Goal: Information Seeking & Learning: Learn about a topic

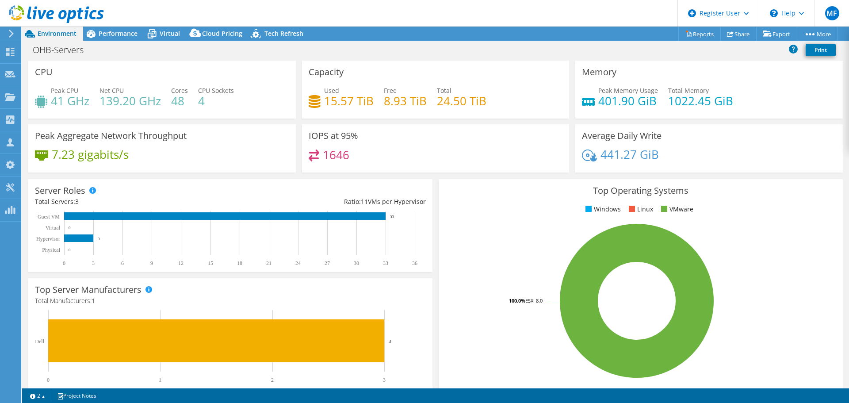
select select "EUFrankfurt"
select select "USD"
click at [115, 33] on span "Performance" at bounding box center [118, 33] width 39 height 8
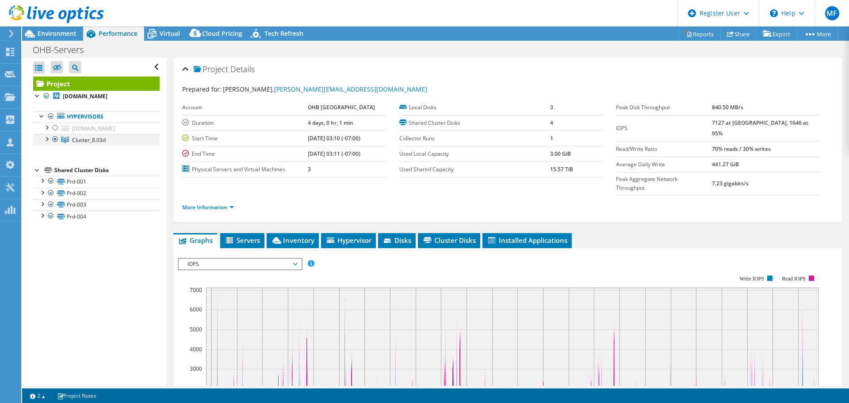
click at [46, 137] on div at bounding box center [46, 138] width 9 height 9
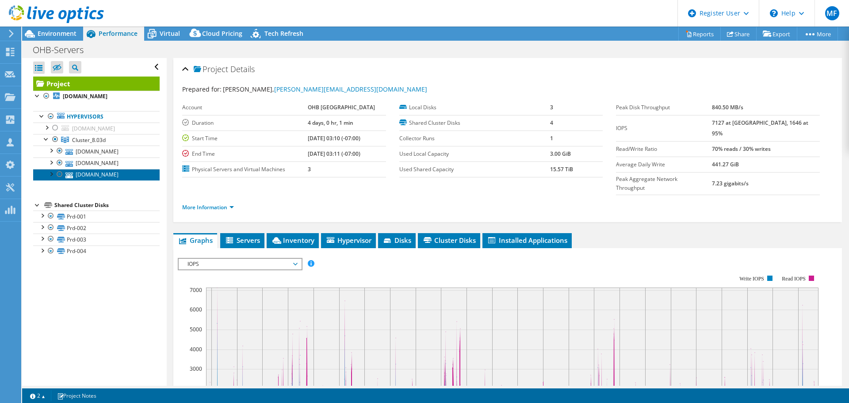
click at [83, 173] on link "[DOMAIN_NAME]" at bounding box center [96, 174] width 126 height 11
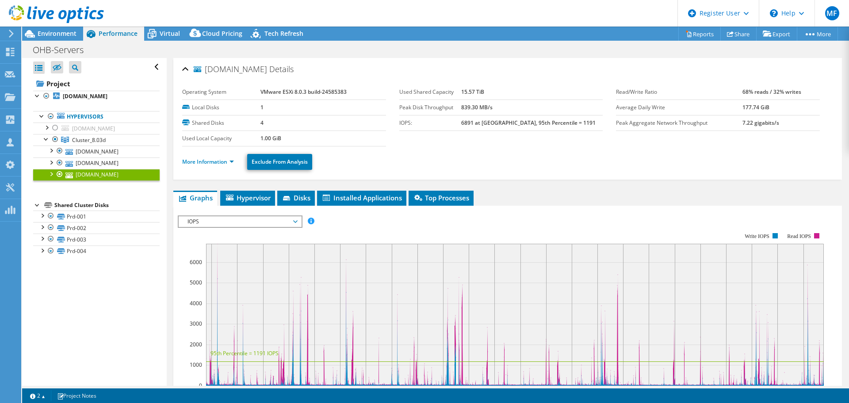
click at [298, 222] on span "IOPS" at bounding box center [240, 221] width 122 height 11
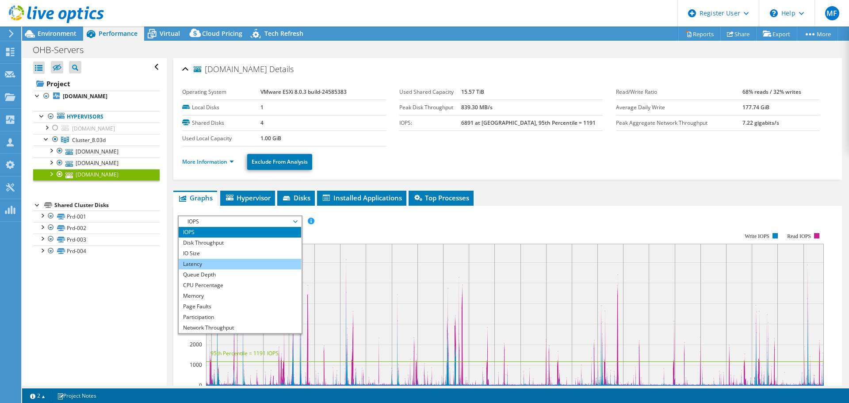
click at [256, 267] on li "Latency" at bounding box center [240, 264] width 122 height 11
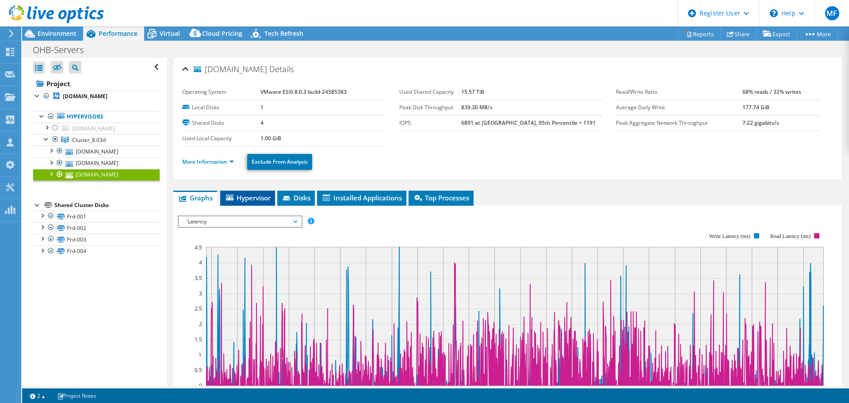
click at [257, 196] on span "Hypervisor" at bounding box center [248, 197] width 46 height 9
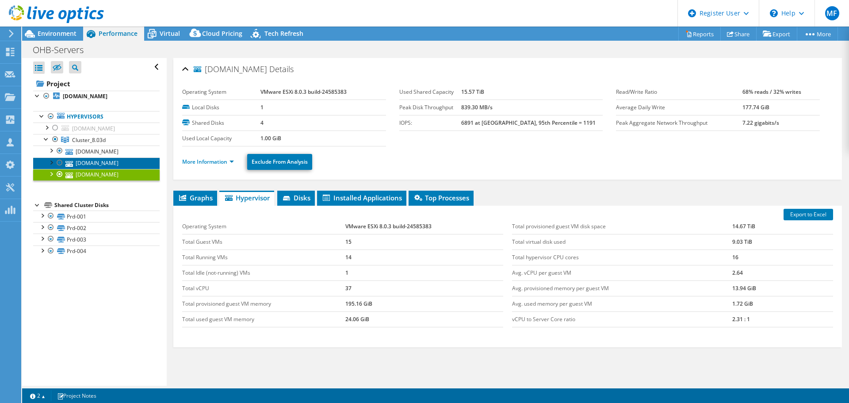
click at [92, 164] on link "[DOMAIN_NAME]" at bounding box center [96, 162] width 126 height 11
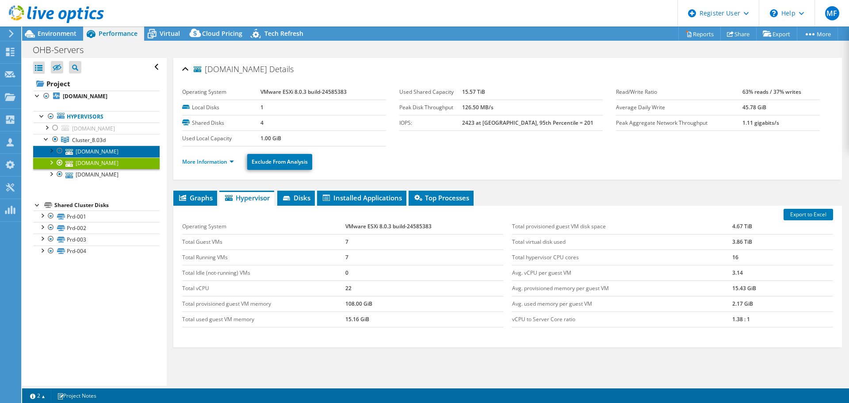
click at [77, 152] on link "[DOMAIN_NAME]" at bounding box center [96, 150] width 126 height 11
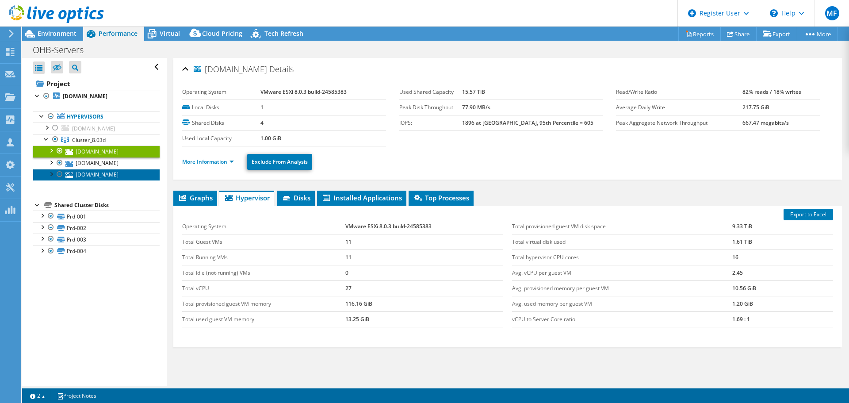
click at [99, 176] on link "[DOMAIN_NAME]" at bounding box center [96, 174] width 126 height 11
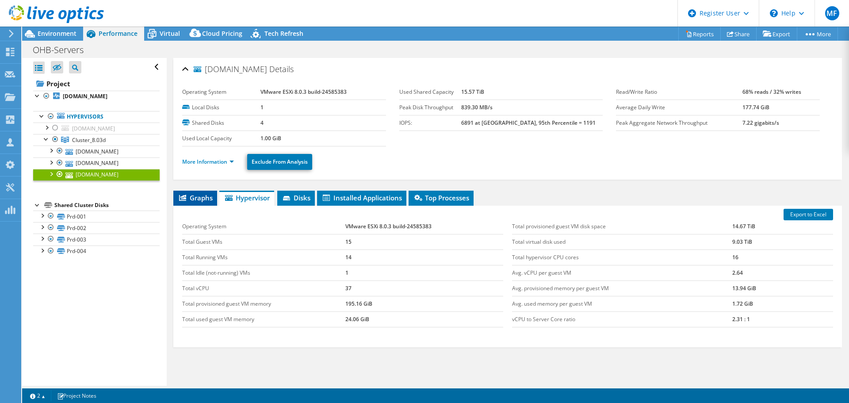
click at [196, 199] on span "Graphs" at bounding box center [195, 197] width 35 height 9
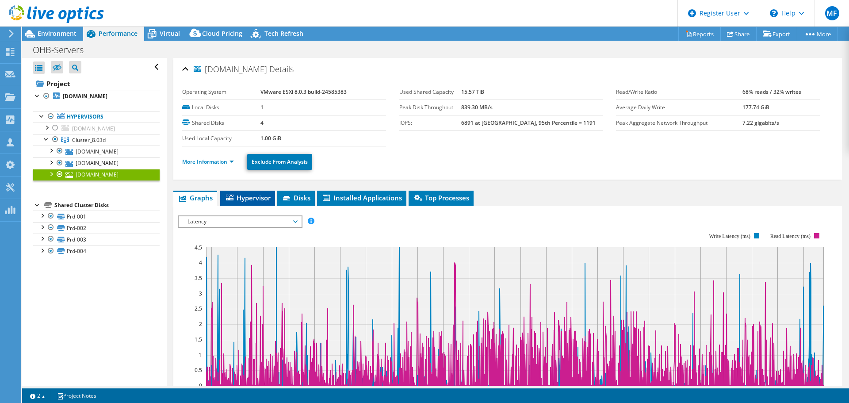
click at [234, 195] on span "Hypervisor" at bounding box center [248, 197] width 46 height 9
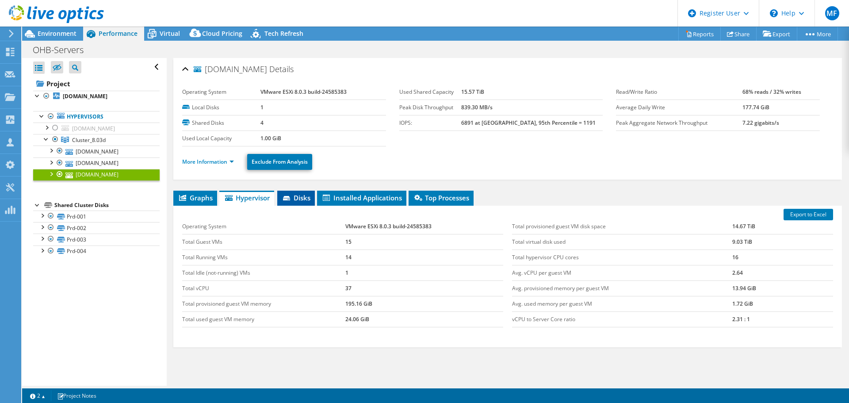
click at [293, 195] on span "Disks" at bounding box center [296, 197] width 29 height 9
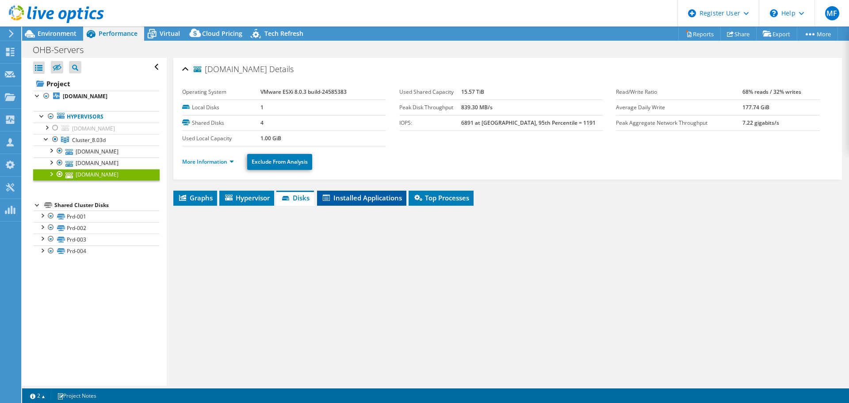
click at [329, 196] on icon at bounding box center [326, 198] width 7 height 6
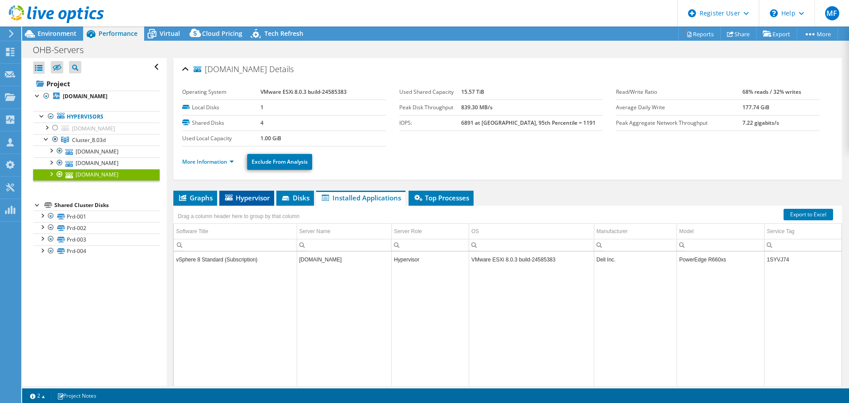
click at [248, 197] on span "Hypervisor" at bounding box center [247, 197] width 46 height 9
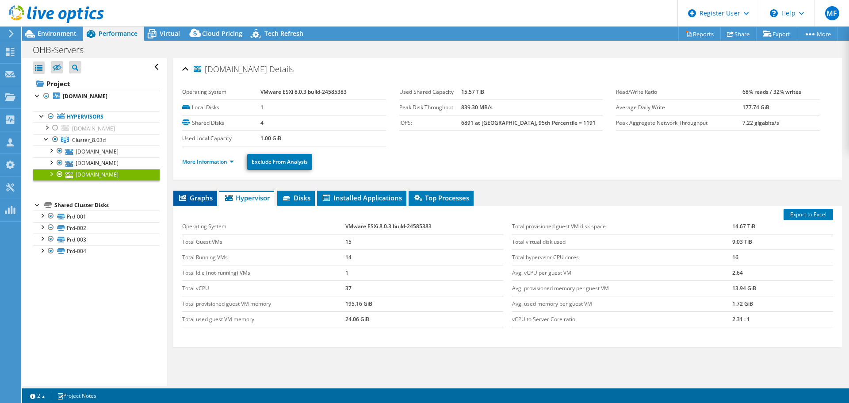
click at [195, 199] on span "Graphs" at bounding box center [195, 197] width 35 height 9
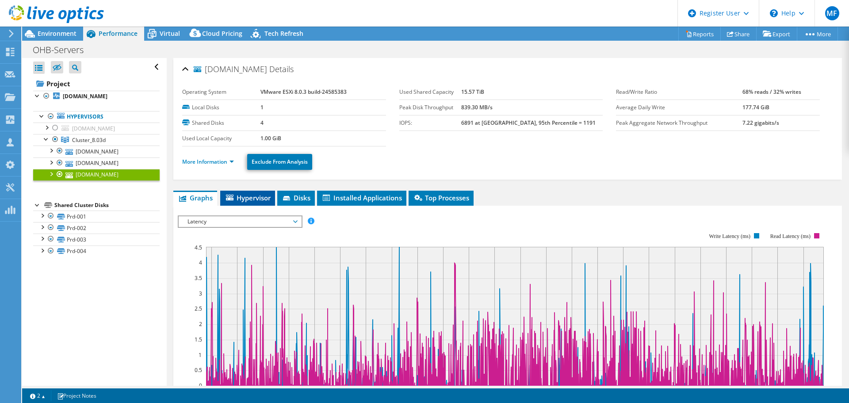
click at [237, 202] on li "Hypervisor" at bounding box center [247, 198] width 55 height 15
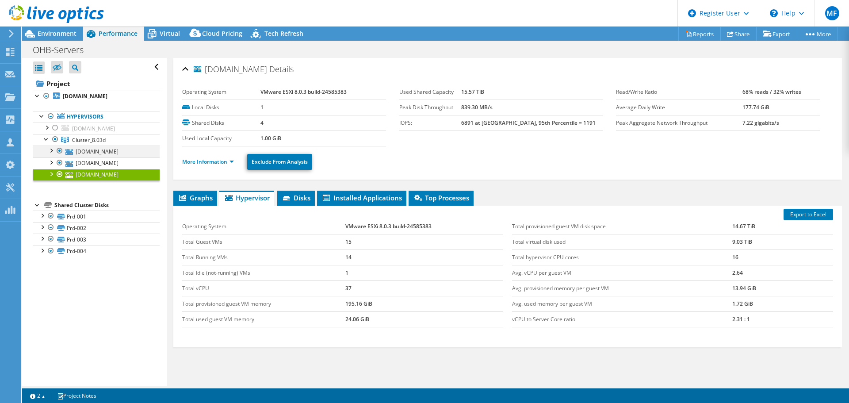
click at [52, 152] on div at bounding box center [50, 149] width 9 height 9
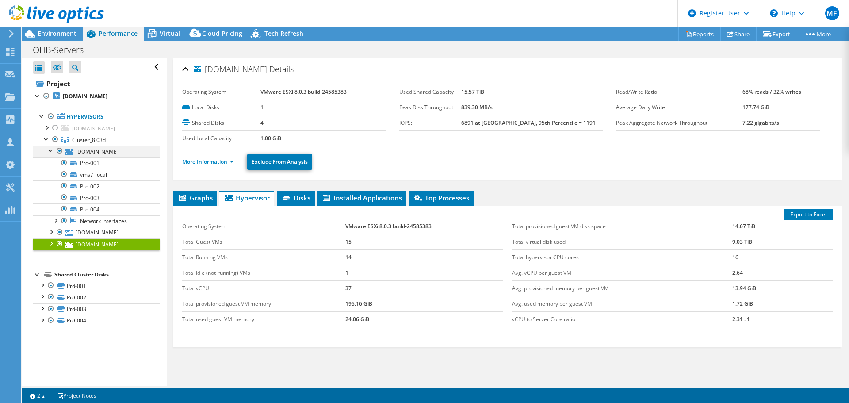
click at [50, 150] on div at bounding box center [50, 149] width 9 height 9
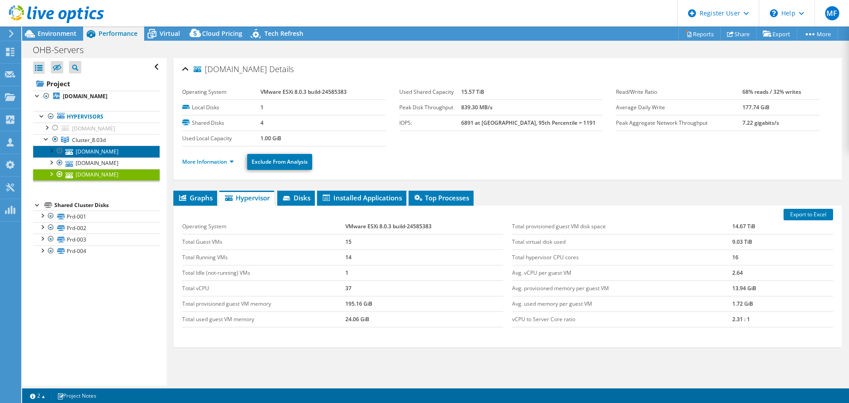
click at [100, 154] on link "[DOMAIN_NAME]" at bounding box center [96, 150] width 126 height 11
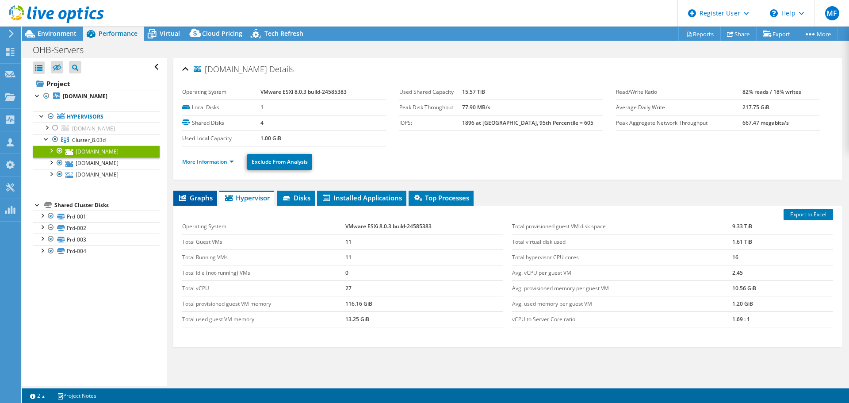
click at [202, 199] on span "Graphs" at bounding box center [195, 197] width 35 height 9
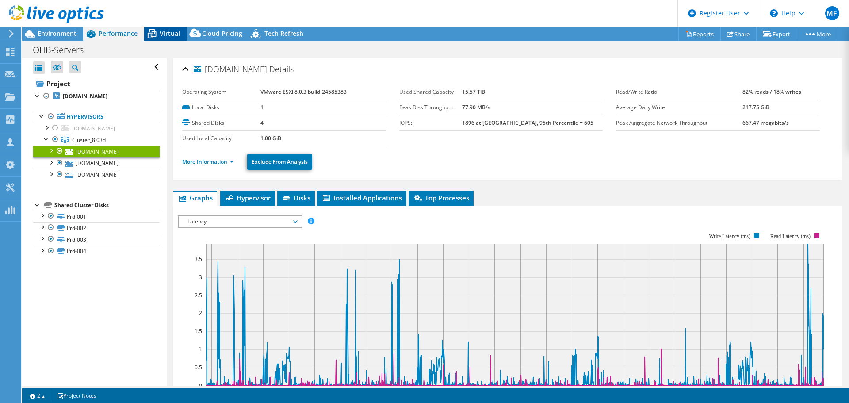
click at [168, 31] on span "Virtual" at bounding box center [170, 33] width 20 height 8
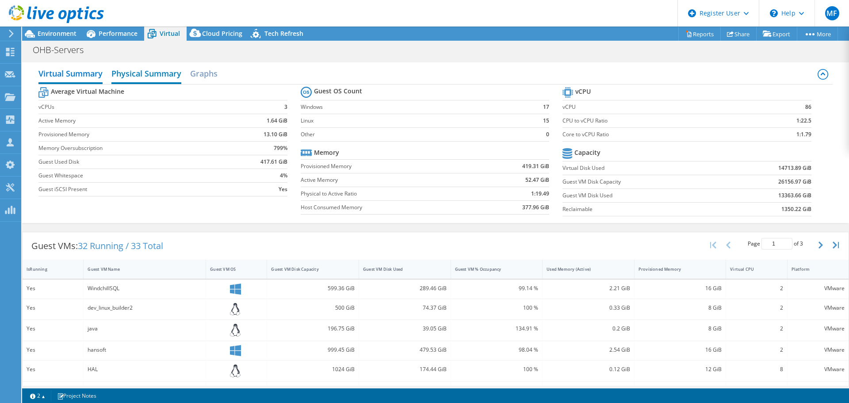
click at [140, 72] on h2 "Physical Summary" at bounding box center [146, 74] width 70 height 19
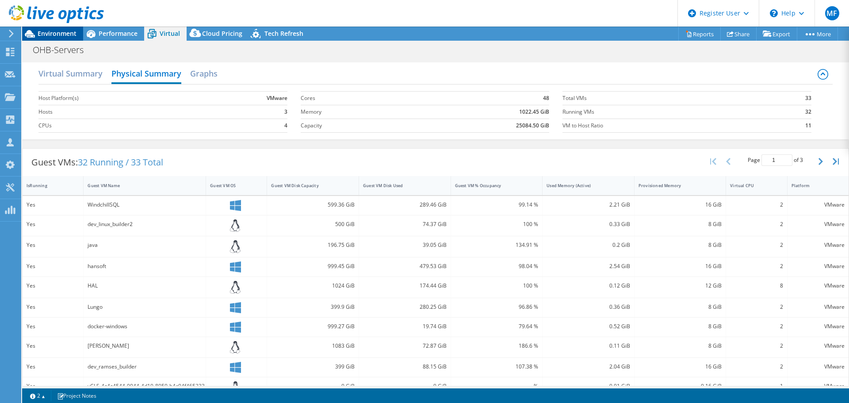
click at [51, 31] on span "Environment" at bounding box center [57, 33] width 39 height 8
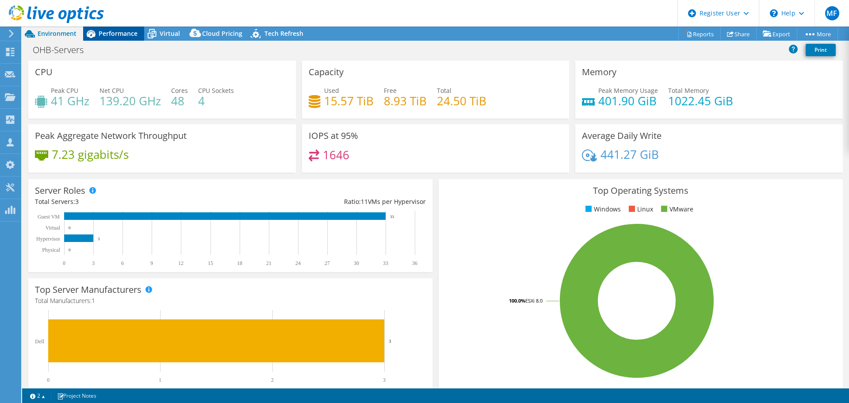
click at [132, 29] on div "Performance" at bounding box center [113, 34] width 61 height 14
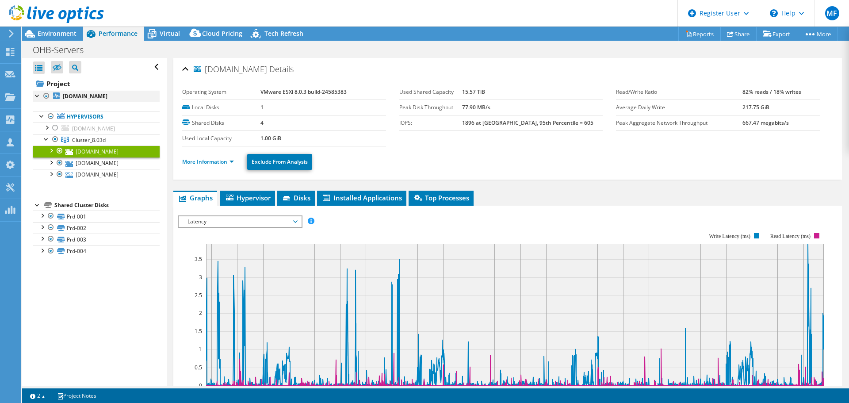
click at [38, 95] on div at bounding box center [37, 95] width 9 height 9
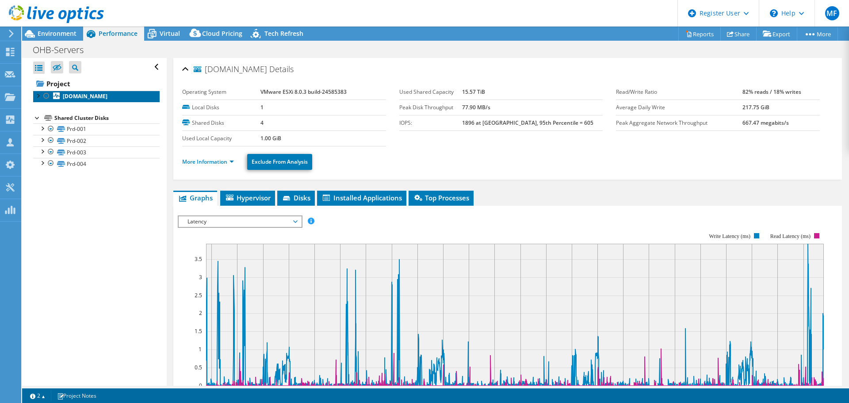
click at [94, 94] on b "[DOMAIN_NAME]" at bounding box center [85, 96] width 45 height 8
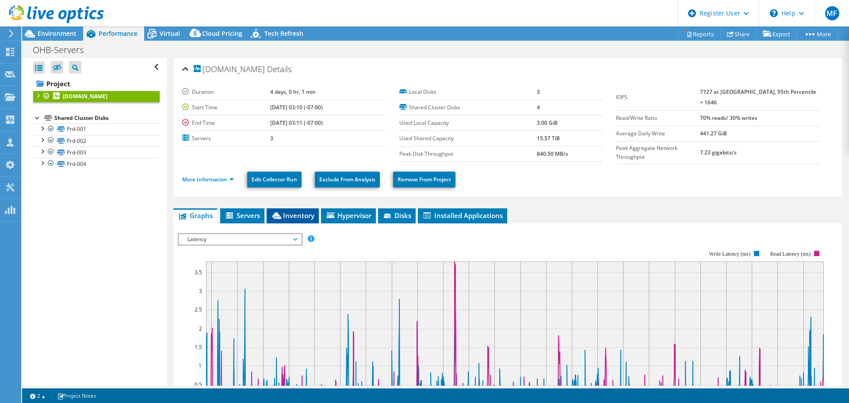
click at [304, 214] on span "Inventory" at bounding box center [292, 215] width 43 height 9
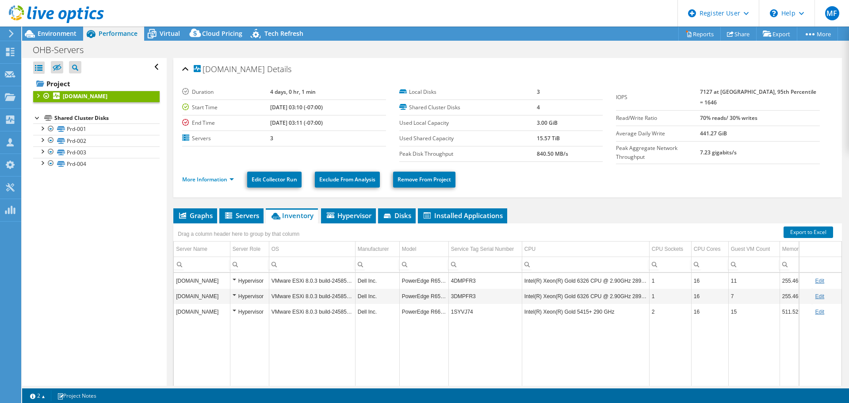
click at [37, 118] on div at bounding box center [37, 117] width 9 height 9
click at [38, 95] on div at bounding box center [37, 95] width 9 height 9
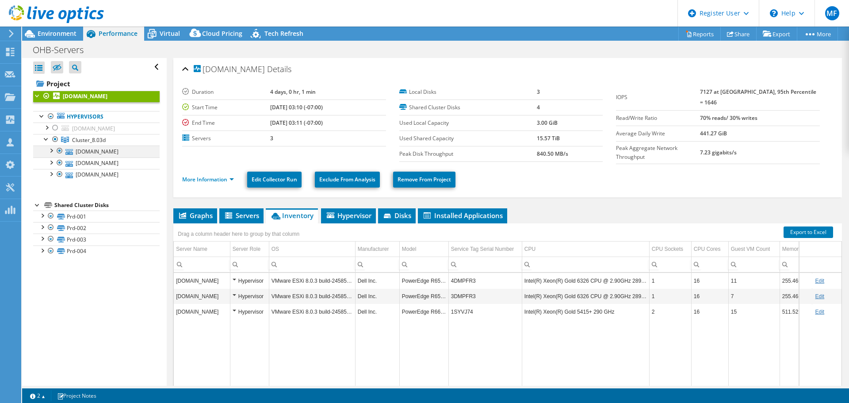
click at [51, 149] on div at bounding box center [50, 149] width 9 height 9
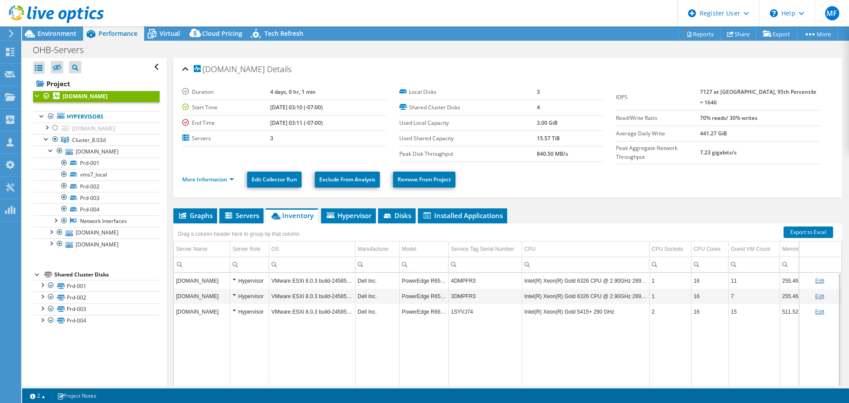
click at [235, 277] on div "Hypervisor" at bounding box center [250, 280] width 34 height 11
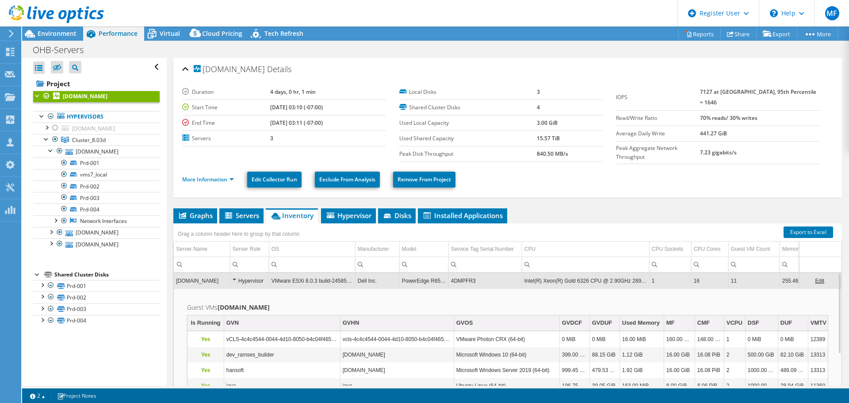
click at [235, 277] on div "Hypervisor" at bounding box center [250, 280] width 34 height 11
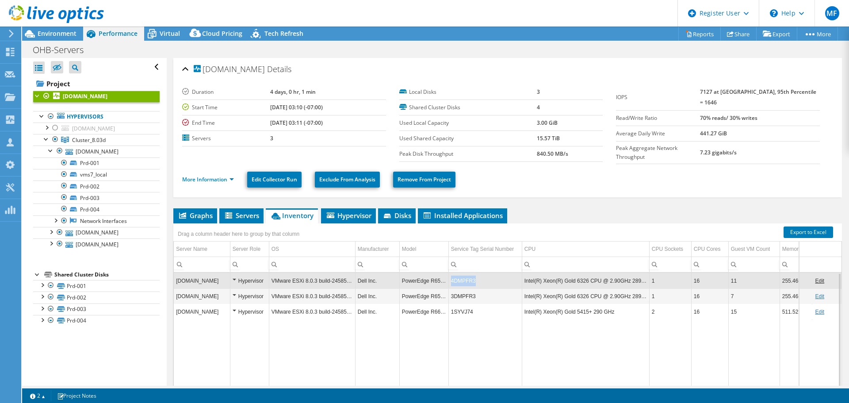
drag, startPoint x: 478, startPoint y: 279, endPoint x: 452, endPoint y: 281, distance: 26.1
click at [452, 281] on td "4DMPFR3" at bounding box center [484, 280] width 73 height 15
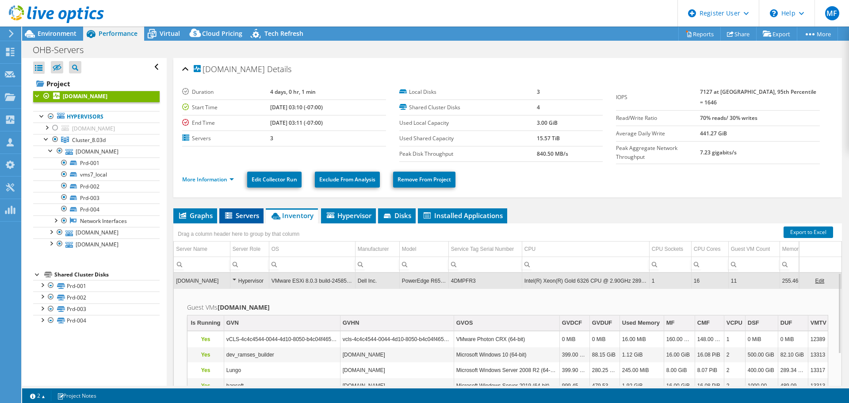
click at [246, 211] on span "Servers" at bounding box center [241, 215] width 35 height 9
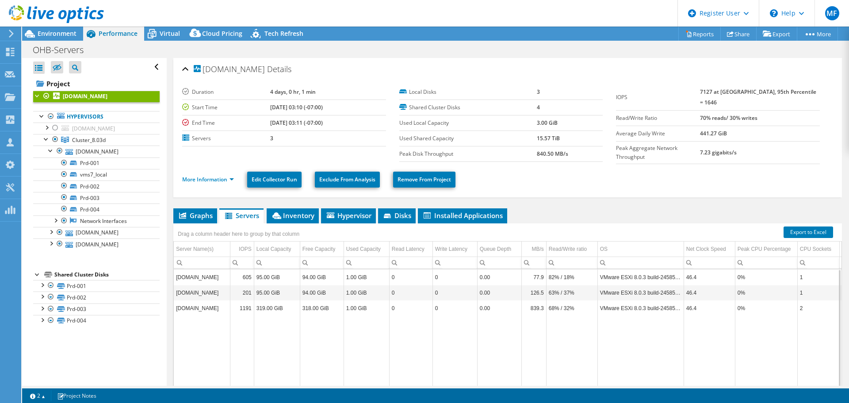
click at [214, 275] on td "[DOMAIN_NAME]" at bounding box center [202, 276] width 56 height 15
click at [191, 276] on td "[DOMAIN_NAME]" at bounding box center [202, 276] width 56 height 15
click at [284, 276] on td "95.00 GiB" at bounding box center [277, 276] width 46 height 15
click at [300, 211] on span "Inventory" at bounding box center [292, 215] width 43 height 9
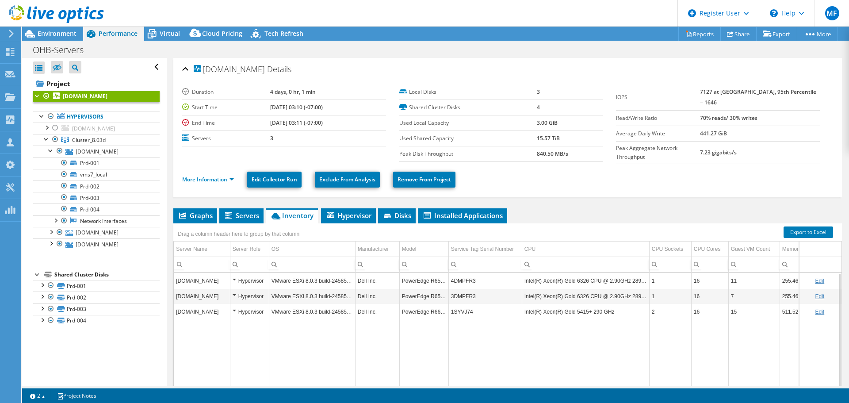
click at [325, 279] on td "VMware ESXi 8.0.3 build-24585383" at bounding box center [312, 280] width 86 height 15
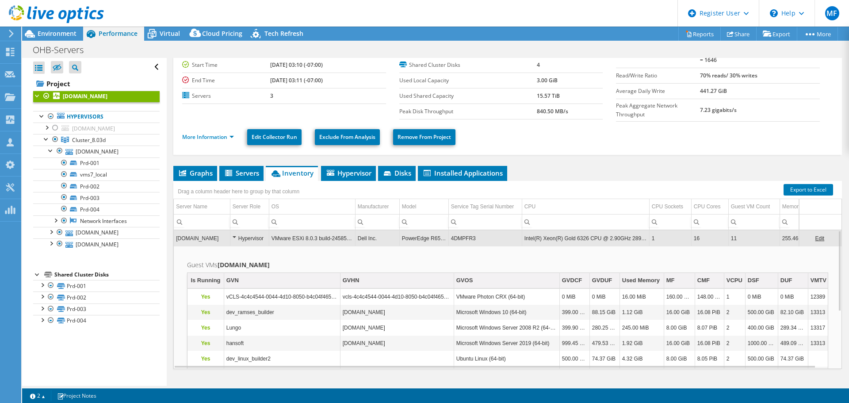
scroll to position [57, 0]
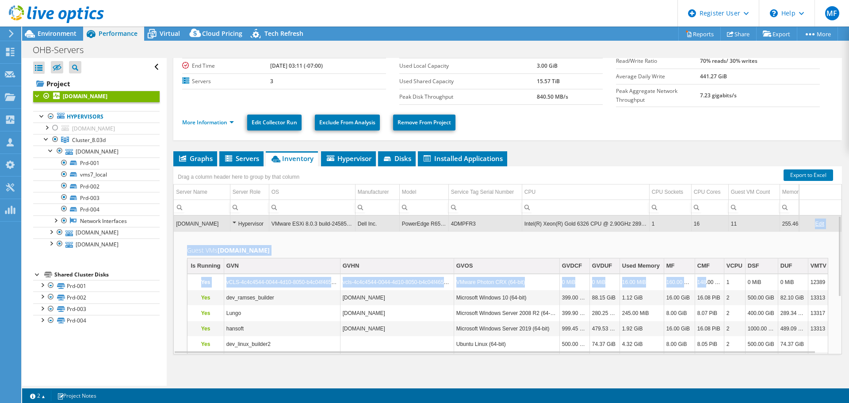
drag, startPoint x: 706, startPoint y: 283, endPoint x: 831, endPoint y: 279, distance: 125.2
click at [831, 279] on div "vms7.l.ohb-sweden.se Hypervisor VMware ESXi 8.0.3 build-24585383 Dell Inc. Powe…" at bounding box center [507, 284] width 668 height 139
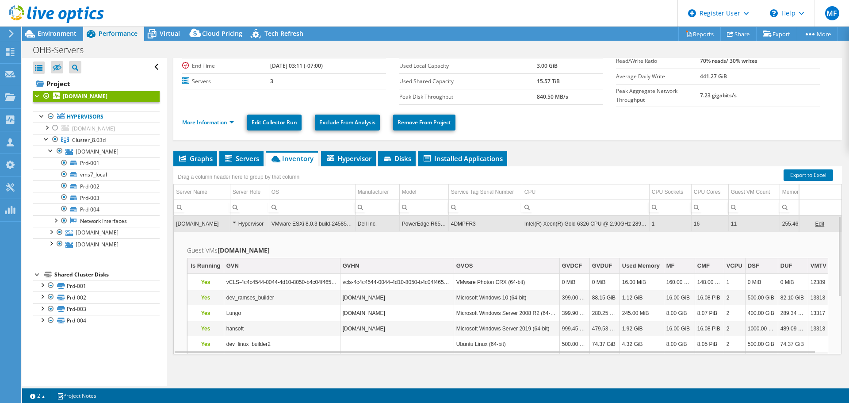
click at [723, 285] on td "148.00 TiB" at bounding box center [709, 282] width 29 height 15
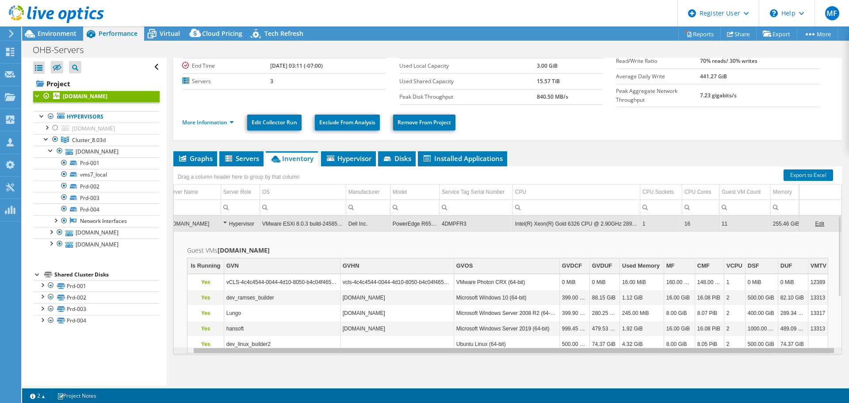
scroll to position [0, 19]
drag, startPoint x: 629, startPoint y: 350, endPoint x: 676, endPoint y: 353, distance: 46.5
click at [676, 353] on body "MF Dell User Marisa Fabrega Marisa.Arango@Dell.com Dell My Profile Log Out \n H…" at bounding box center [424, 201] width 849 height 403
drag, startPoint x: 675, startPoint y: 347, endPoint x: 789, endPoint y: 345, distance: 113.6
click at [789, 345] on body "MF Dell User Marisa Fabrega Marisa.Arango@Dell.com Dell My Profile Log Out \n H…" at bounding box center [424, 201] width 849 height 403
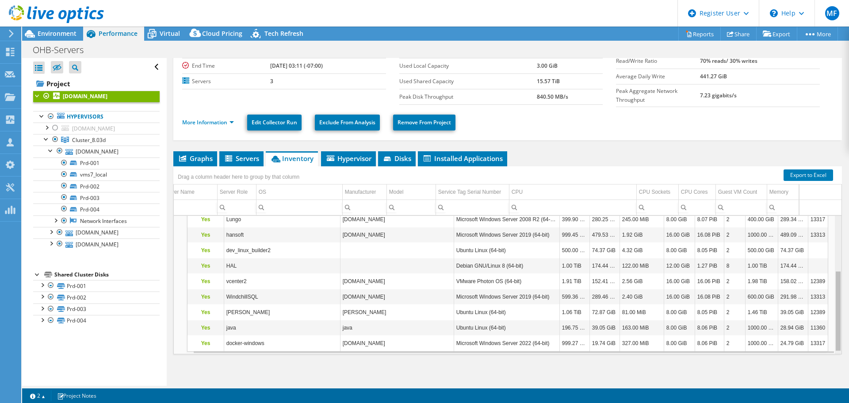
scroll to position [98, 19]
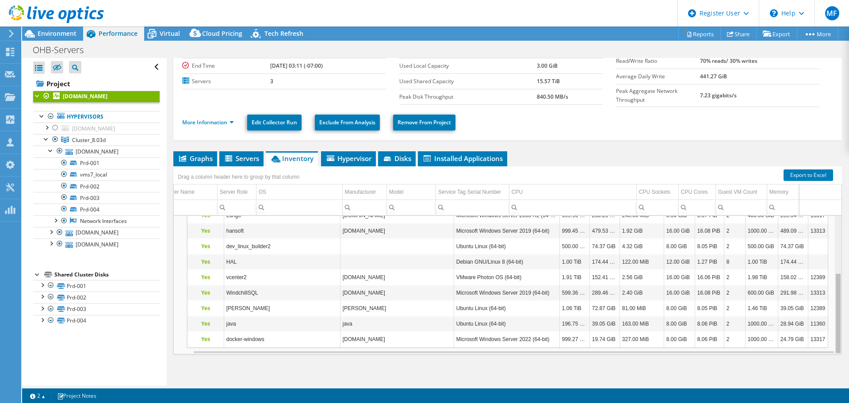
drag, startPoint x: 833, startPoint y: 276, endPoint x: 844, endPoint y: 348, distance: 72.6
click at [844, 348] on body "MF Dell User Marisa Fabrega Marisa.Arango@Dell.com Dell My Profile Log Out \n H…" at bounding box center [424, 201] width 849 height 403
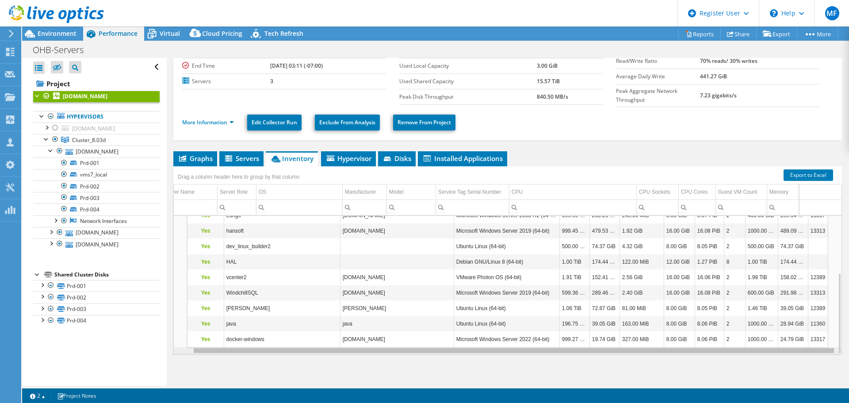
drag, startPoint x: 403, startPoint y: 348, endPoint x: 532, endPoint y: 347, distance: 129.5
click at [532, 347] on body "MF Dell User Marisa Fabrega Marisa.Arango@Dell.com Dell My Profile Log Out \n H…" at bounding box center [424, 201] width 849 height 403
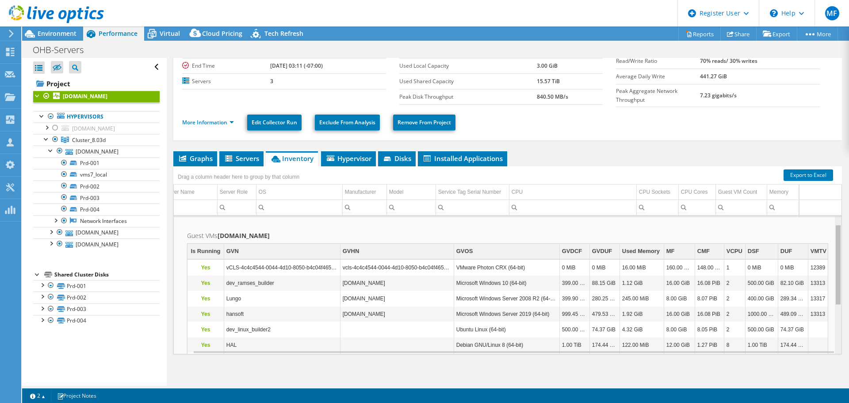
scroll to position [12, 19]
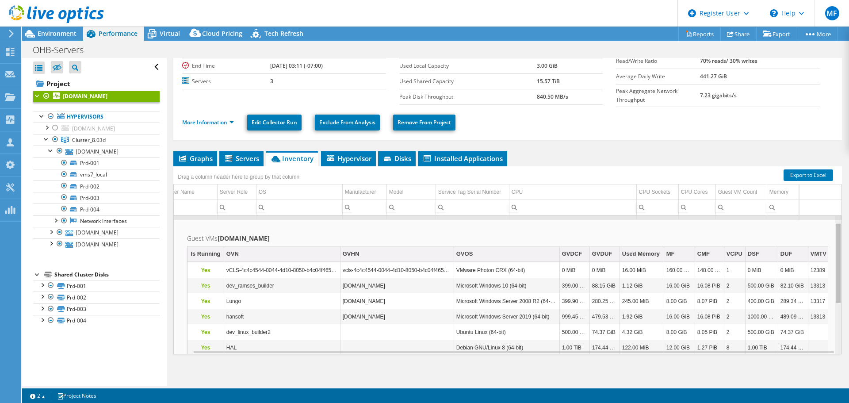
drag, startPoint x: 833, startPoint y: 295, endPoint x: 827, endPoint y: 240, distance: 55.5
click at [827, 240] on body "MF Dell User Marisa Fabrega Marisa.Arango@Dell.com Dell My Profile Log Out \n H…" at bounding box center [424, 201] width 849 height 403
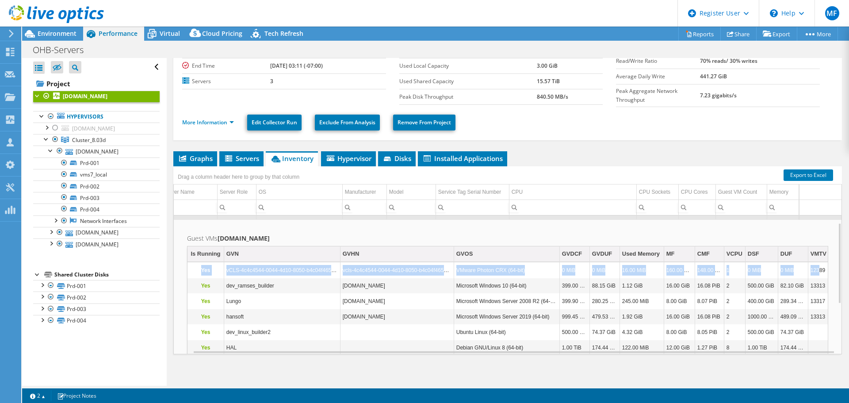
drag, startPoint x: 192, startPoint y: 268, endPoint x: 818, endPoint y: 266, distance: 626.5
click at [818, 266] on tr "Yes vCLS-4c4c4544-0044-4d10-8050-b4c04f465233 vcls-4c4c4544-0044-4d10-8050-b4c0…" at bounding box center [536, 270] width 699 height 15
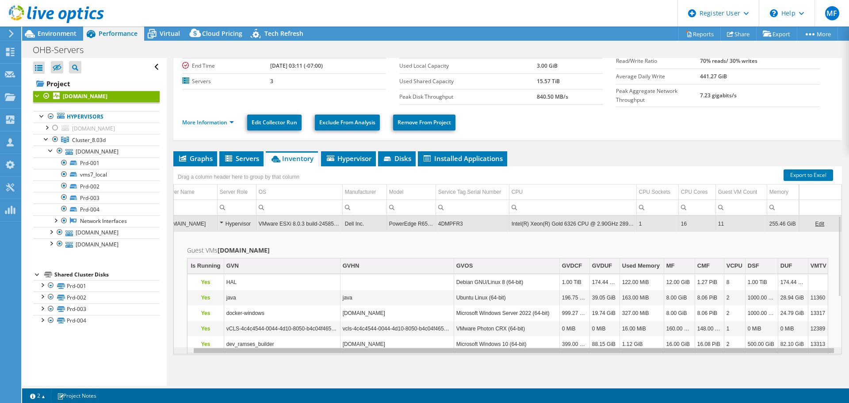
drag, startPoint x: 718, startPoint y: 349, endPoint x: 765, endPoint y: 348, distance: 47.8
click at [766, 349] on body "MF Dell User Marisa Fabrega Marisa.Arango@Dell.com Dell My Profile Log Out \n H…" at bounding box center [424, 201] width 849 height 403
drag, startPoint x: 749, startPoint y: 349, endPoint x: 767, endPoint y: 350, distance: 18.1
click at [767, 350] on body "MF Dell User Marisa Fabrega Marisa.Arango@Dell.com Dell My Profile Log Out \n H…" at bounding box center [424, 201] width 849 height 403
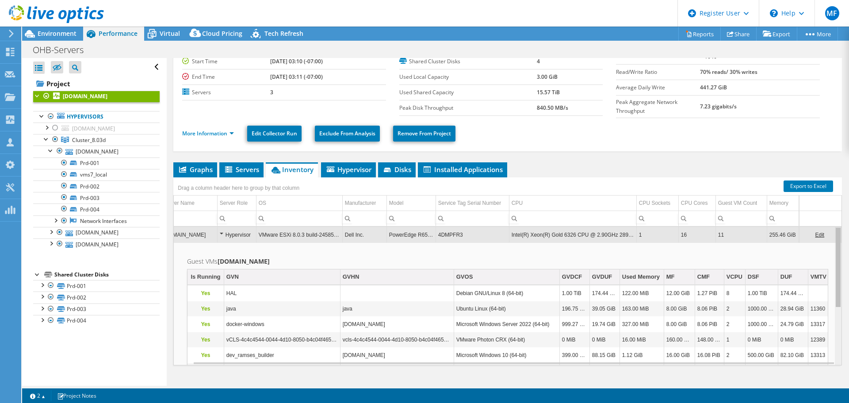
drag, startPoint x: 831, startPoint y: 289, endPoint x: 833, endPoint y: 285, distance: 4.6
click at [833, 285] on body "MF Dell User Marisa Fabrega Marisa.Arango@Dell.com Dell My Profile Log Out \n H…" at bounding box center [424, 201] width 849 height 403
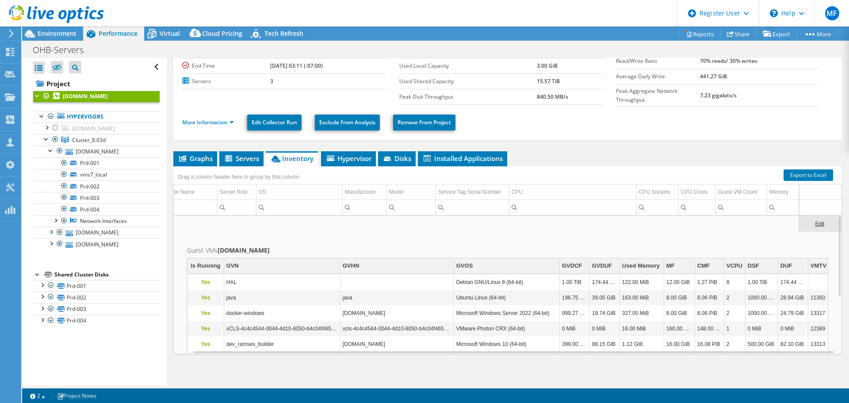
scroll to position [13, 0]
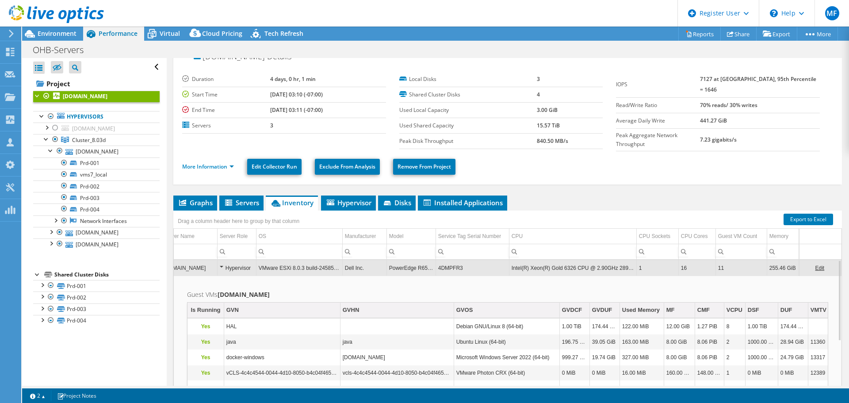
click at [244, 267] on div "Hypervisor" at bounding box center [237, 268] width 34 height 11
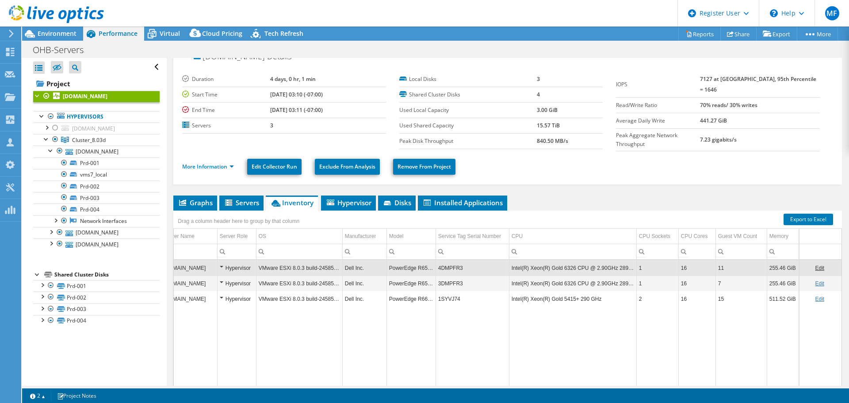
click at [230, 266] on div "Hypervisor" at bounding box center [237, 268] width 34 height 11
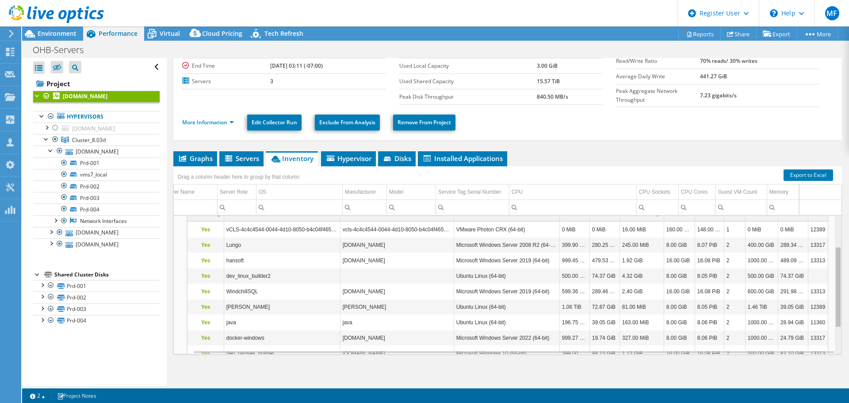
scroll to position [28, 19]
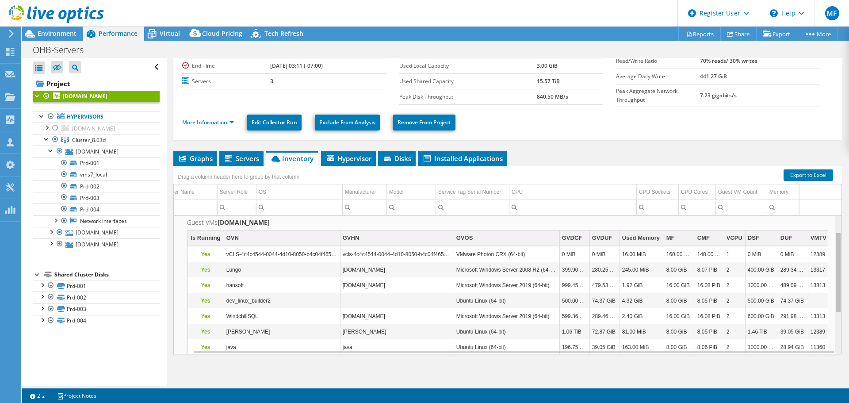
drag, startPoint x: 832, startPoint y: 267, endPoint x: 841, endPoint y: 313, distance: 46.0
click at [841, 313] on body "MF Dell User Marisa Fabrega Marisa.Arango@Dell.com Dell My Profile Log Out \n H…" at bounding box center [424, 201] width 849 height 403
drag, startPoint x: 191, startPoint y: 231, endPoint x: 554, endPoint y: 286, distance: 367.1
click at [554, 286] on div "Is Running GVN GVHN GVOS GVDCF GVDUF Used Memory MF CMF VCPU DSF DUF VMTV H Yes…" at bounding box center [507, 323] width 641 height 187
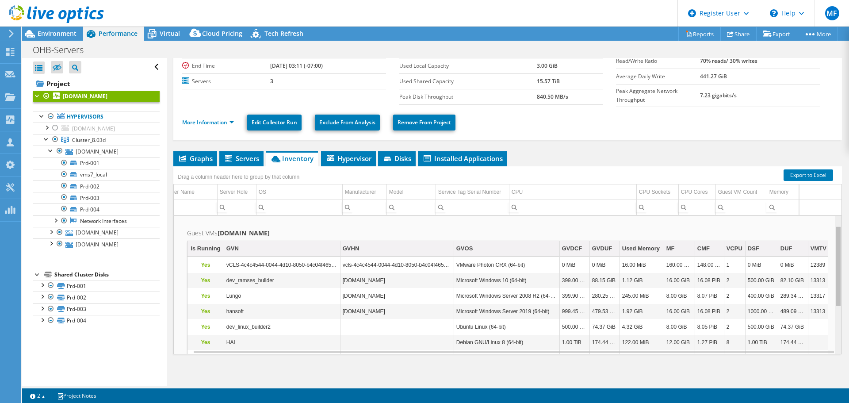
scroll to position [27, 19]
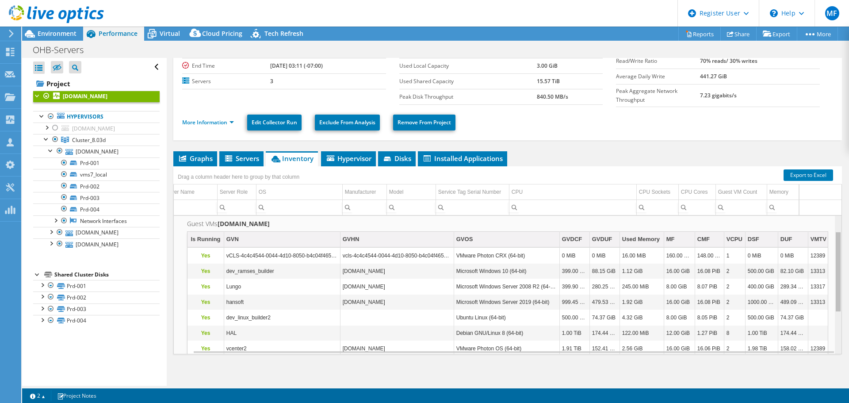
drag, startPoint x: 833, startPoint y: 250, endPoint x: 836, endPoint y: 270, distance: 20.3
click at [836, 270] on body "MF Dell User Marisa Fabrega Marisa.Arango@Dell.com Dell My Profile Log Out \n H…" at bounding box center [424, 201] width 849 height 403
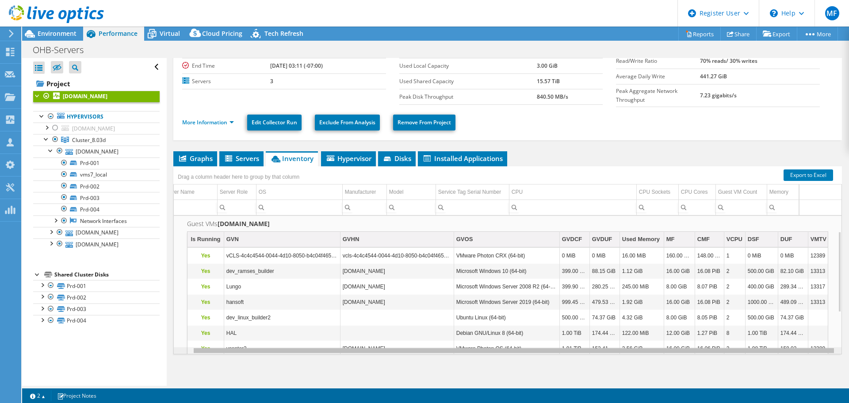
drag, startPoint x: 688, startPoint y: 350, endPoint x: 750, endPoint y: 349, distance: 61.5
click at [750, 349] on body "MF Dell User Marisa Fabrega Marisa.Arango@Dell.com Dell My Profile Log Out \n H…" at bounding box center [424, 201] width 849 height 403
drag, startPoint x: 737, startPoint y: 348, endPoint x: 819, endPoint y: 346, distance: 82.2
click at [819, 346] on body "MF Dell User Marisa Fabrega Marisa.Arango@Dell.com Dell My Profile Log Out \n H…" at bounding box center [424, 201] width 849 height 403
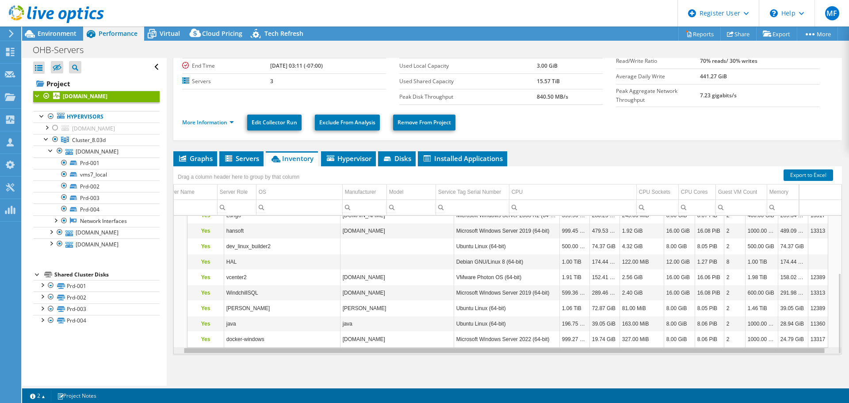
scroll to position [0, 0]
drag, startPoint x: 219, startPoint y: 347, endPoint x: 216, endPoint y: 354, distance: 7.3
click at [216, 354] on body "MF Dell User Marisa Fabrega Marisa.Arango@Dell.com Dell My Profile Log Out \n H…" at bounding box center [424, 201] width 849 height 403
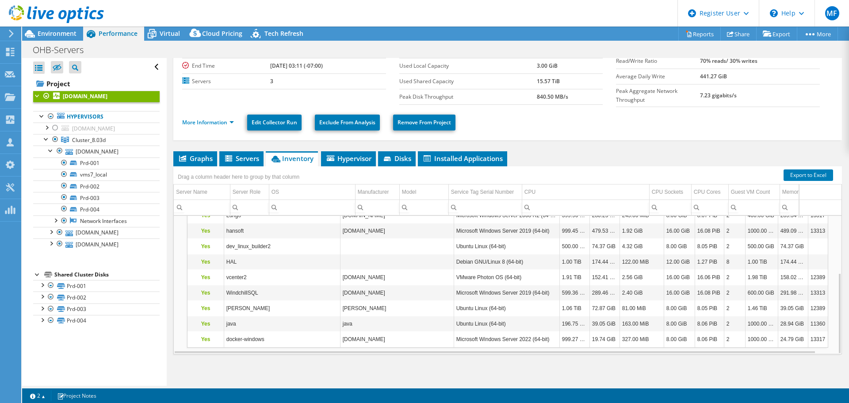
click at [149, 67] on div "Open All Close All Hide Excluded Nodes Project Tree Filter" at bounding box center [96, 67] width 126 height 19
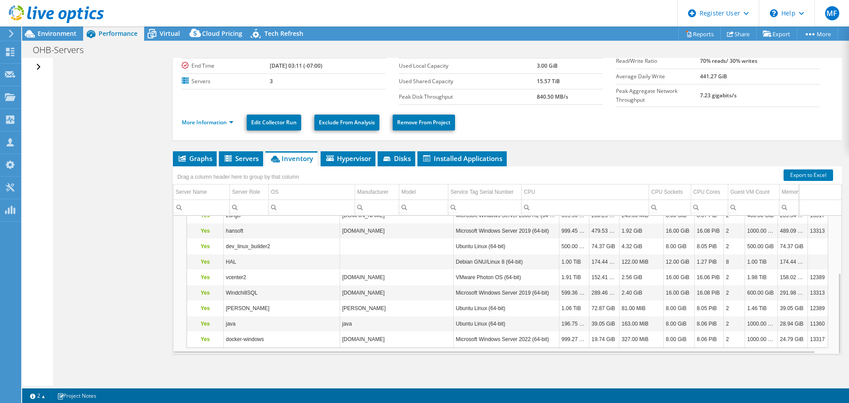
click at [38, 65] on div "Open All Close All Hide Excluded Nodes Project Tree Filter" at bounding box center [39, 67] width 13 height 19
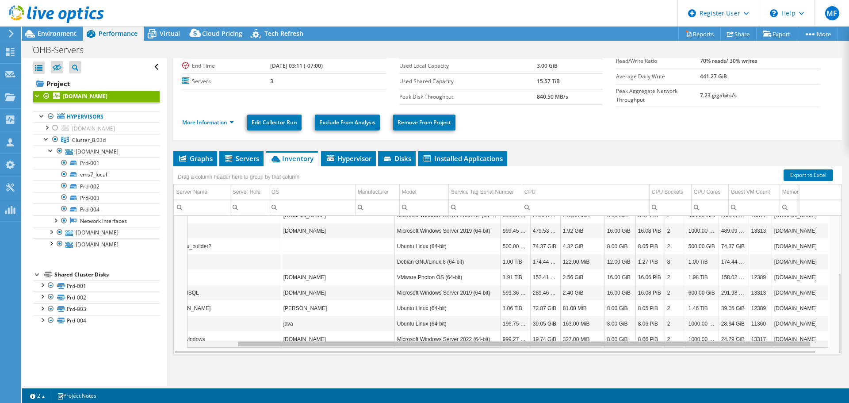
scroll to position [0, 66]
drag, startPoint x: 721, startPoint y: 340, endPoint x: 832, endPoint y: 337, distance: 111.0
click at [832, 337] on body "MF Dell User Marisa Fabrega Marisa.Arango@Dell.com Dell My Profile Log Out \n H…" at bounding box center [424, 201] width 849 height 403
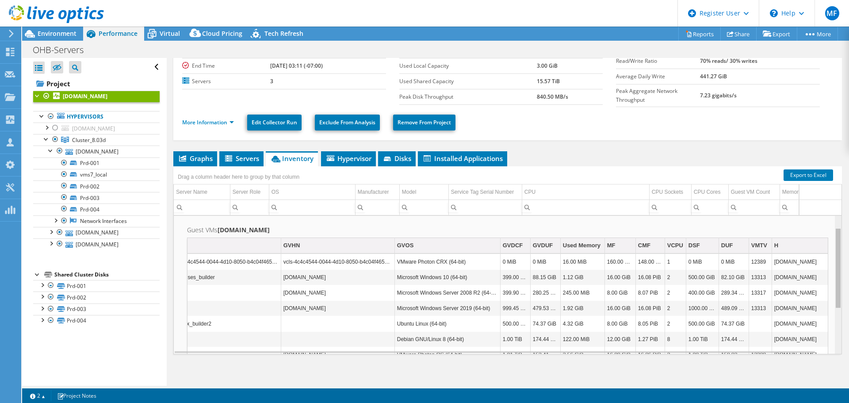
scroll to position [20, 0]
drag, startPoint x: 832, startPoint y: 313, endPoint x: 848, endPoint y: 272, distance: 43.6
click at [848, 272] on body "MF Dell User Marisa Fabrega Marisa.Arango@Dell.com Dell My Profile Log Out \n H…" at bounding box center [424, 201] width 849 height 403
click at [51, 151] on div at bounding box center [50, 149] width 9 height 9
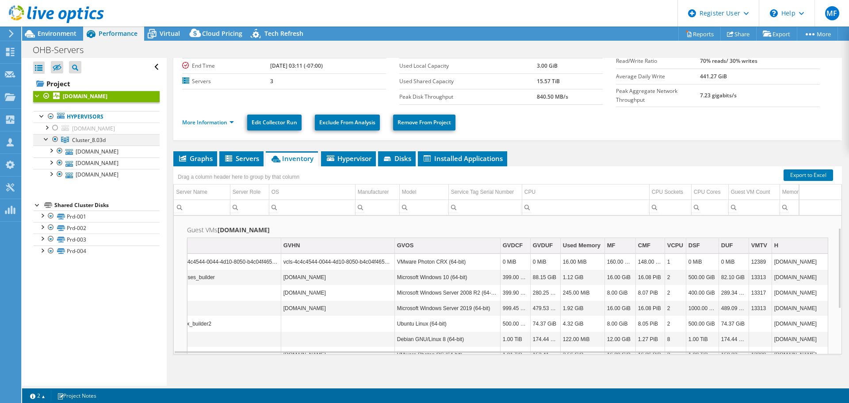
click at [46, 140] on div at bounding box center [46, 138] width 9 height 9
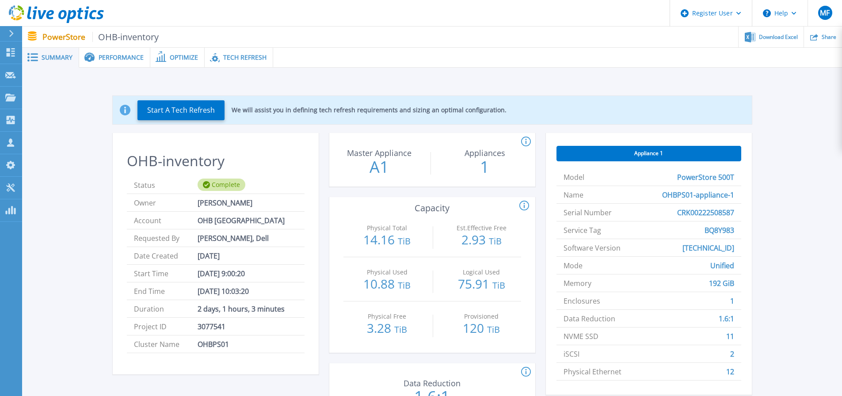
scroll to position [44, 0]
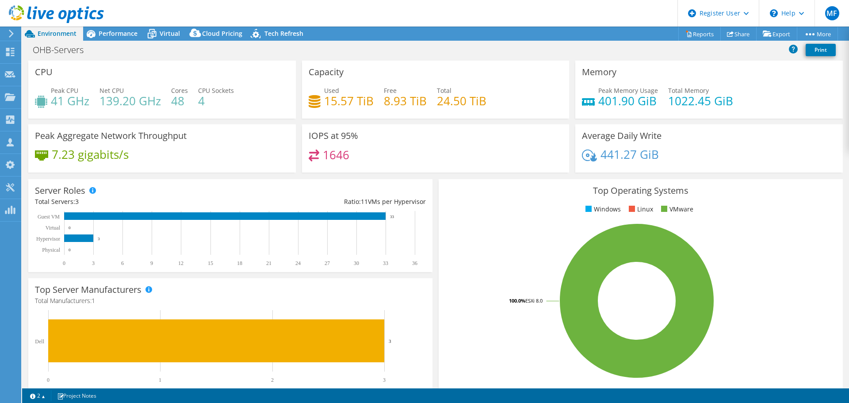
select select "EUFrankfurt"
select select "USD"
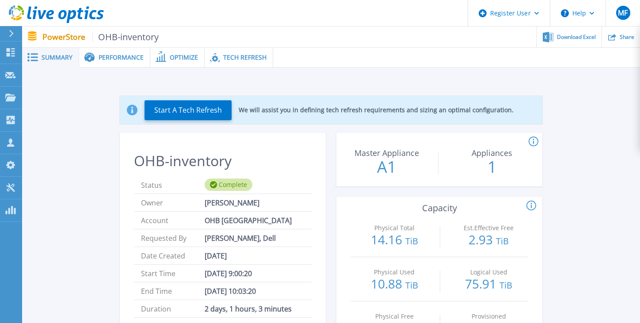
scroll to position [44, 0]
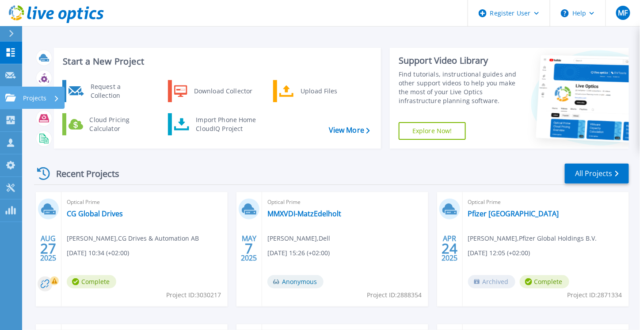
click at [35, 97] on p "Projects" at bounding box center [34, 98] width 23 height 23
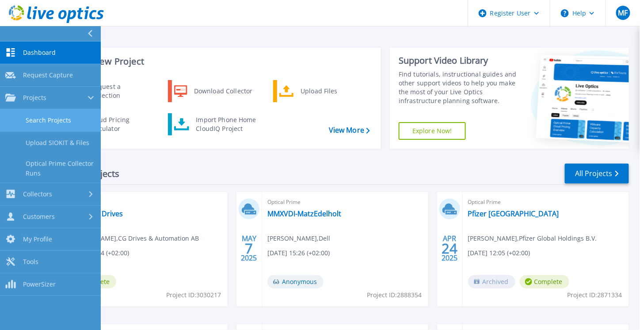
click at [40, 118] on link "Search Projects" at bounding box center [50, 120] width 101 height 23
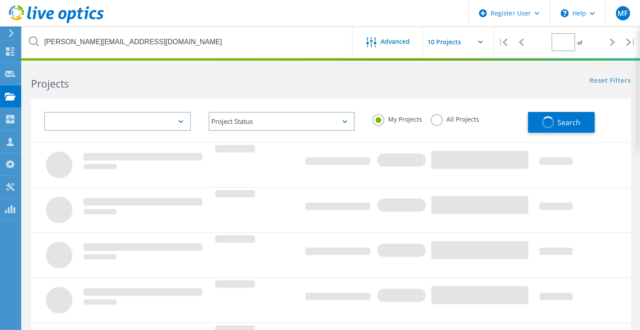
type input "1"
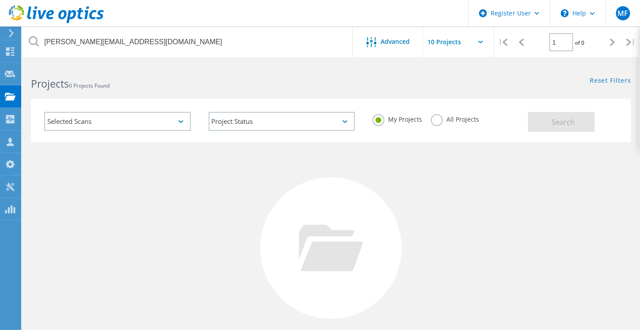
click at [436, 117] on label "All Projects" at bounding box center [455, 118] width 48 height 8
click at [0, 0] on input "All Projects" at bounding box center [0, 0] width 0 height 0
click at [544, 120] on button "Search" at bounding box center [561, 122] width 67 height 20
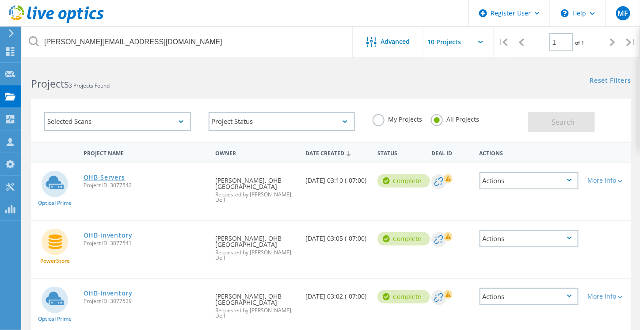
click at [117, 176] on link "OHB-Servers" at bounding box center [105, 177] width 42 height 6
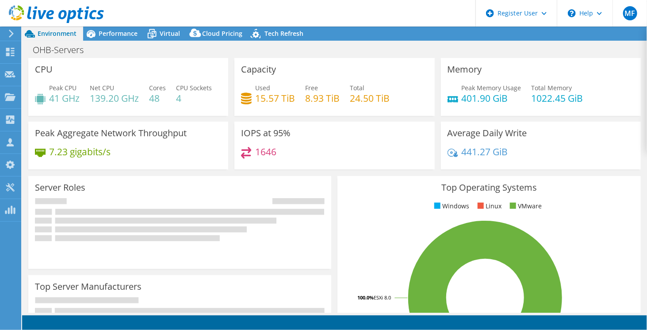
select select "EUFrankfurt"
select select "USD"
